Goal: Task Accomplishment & Management: Complete application form

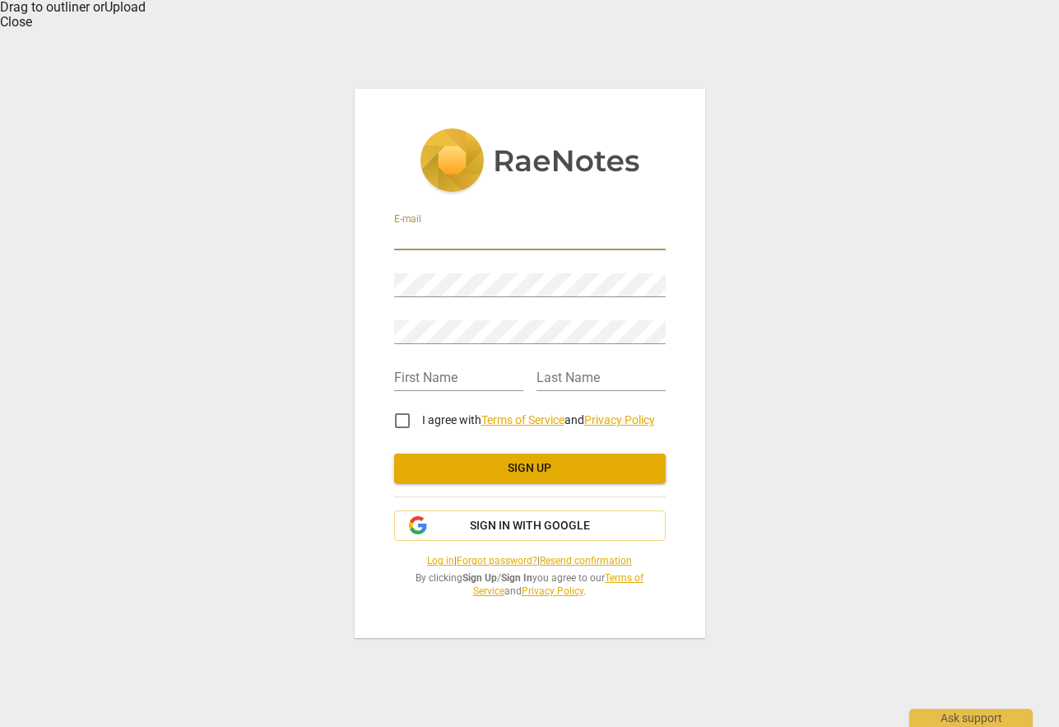
click at [430, 227] on input "email" at bounding box center [530, 238] width 272 height 24
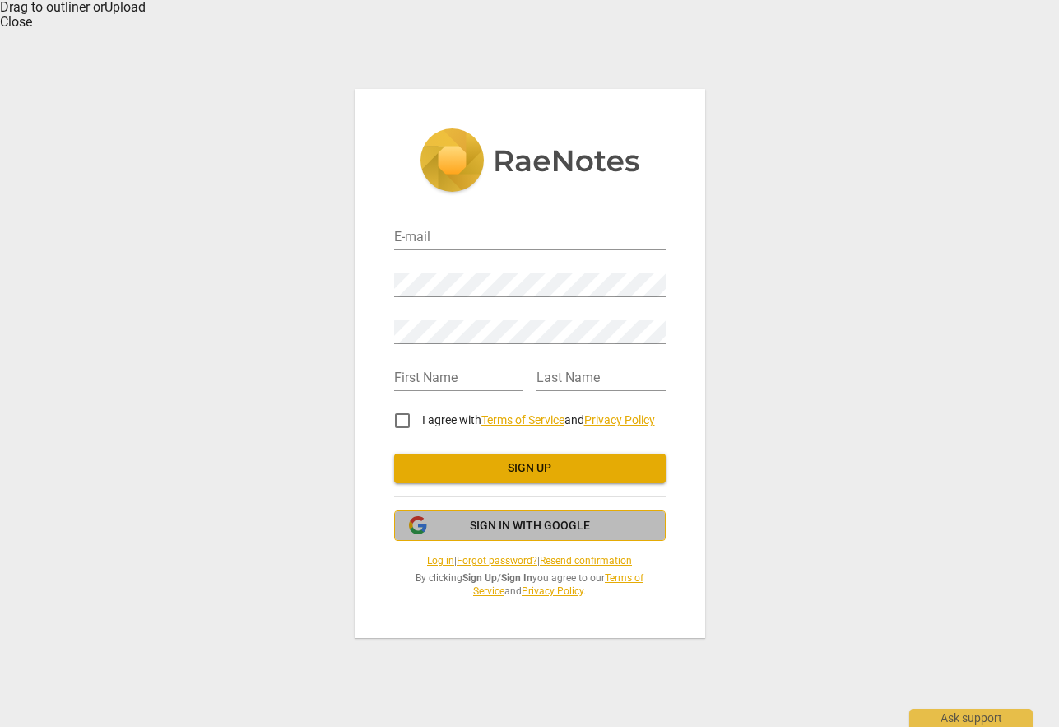
click at [502, 519] on span "Sign in with Google" at bounding box center [530, 526] width 120 height 16
